Goal: Find specific page/section: Find specific page/section

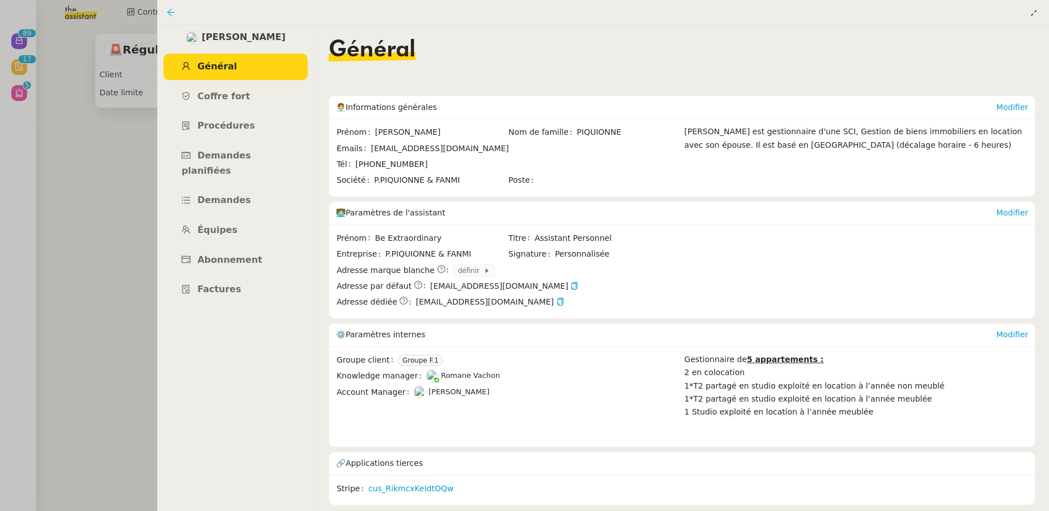
click at [174, 13] on icon at bounding box center [170, 12] width 9 height 9
